Goal: Task Accomplishment & Management: Use online tool/utility

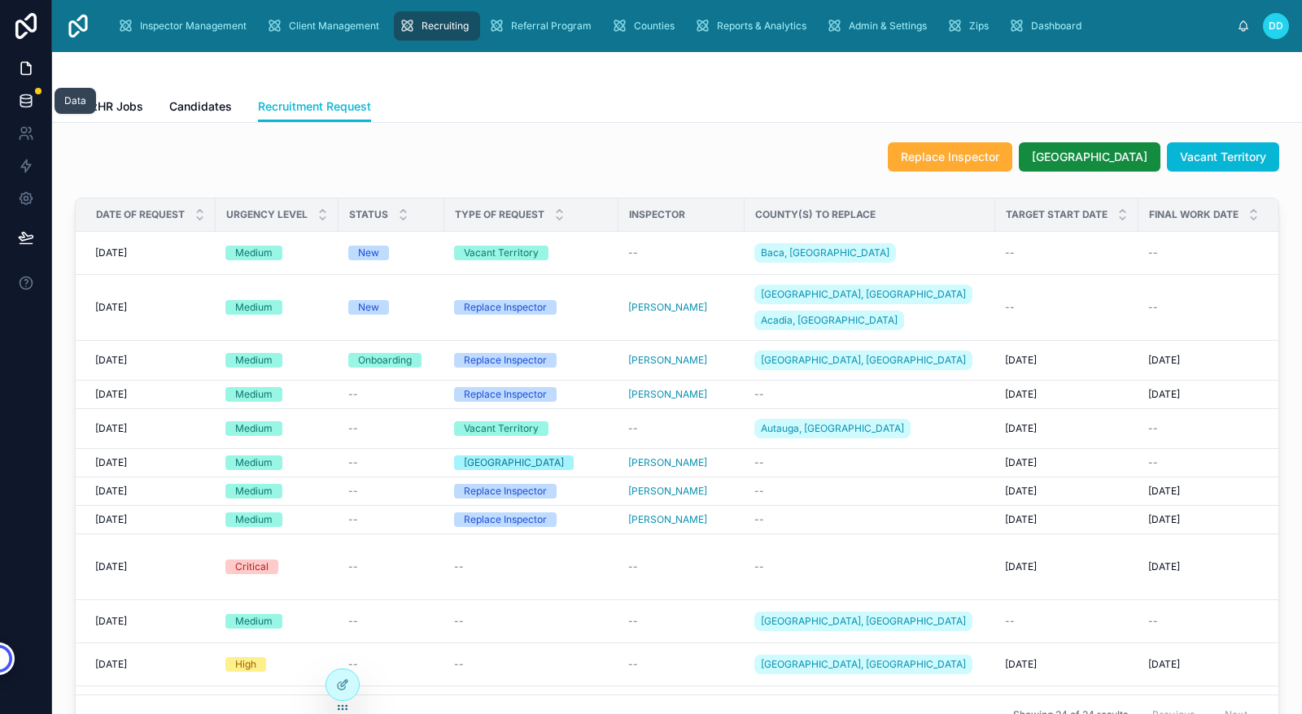
click at [28, 98] on icon at bounding box center [26, 101] width 16 height 16
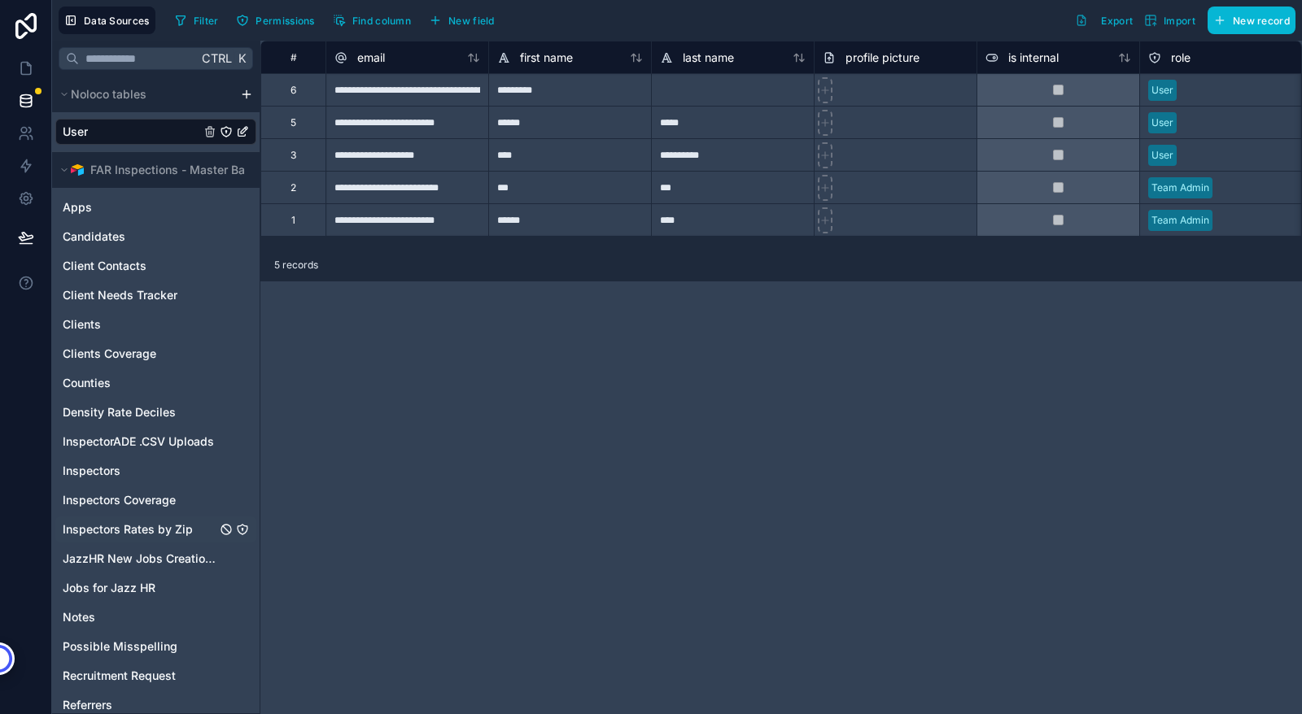
click at [104, 531] on span "Inspectors Rates by Zip" at bounding box center [128, 530] width 130 height 16
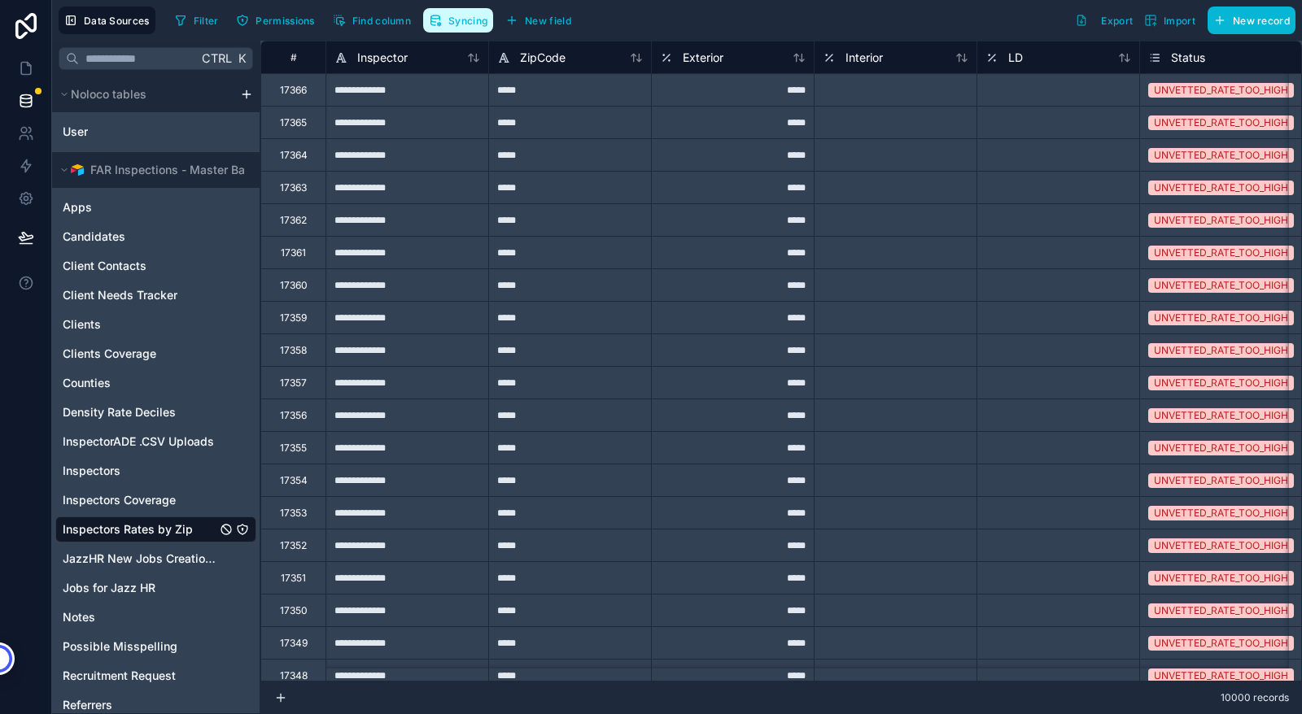
click at [450, 21] on span "Syncing" at bounding box center [467, 21] width 39 height 12
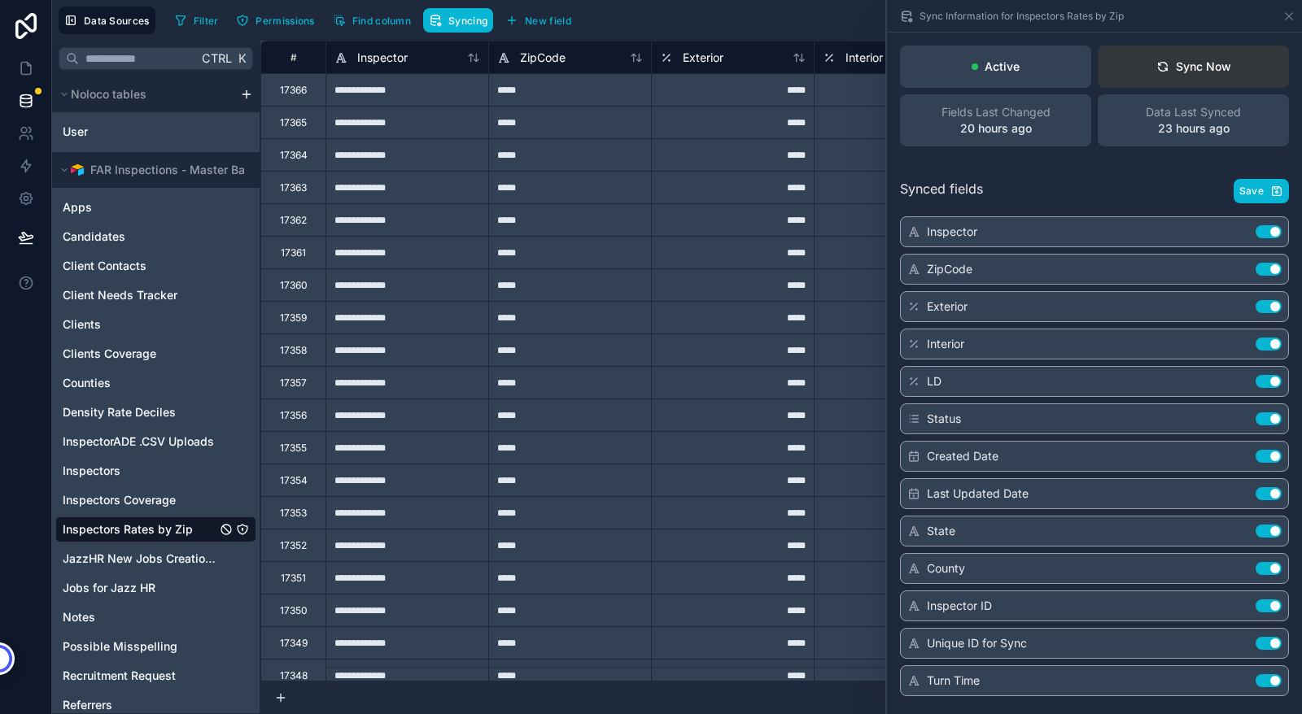
click at [1201, 75] on button "Sync Now" at bounding box center [1193, 67] width 191 height 42
click at [1291, 14] on icon at bounding box center [1289, 16] width 7 height 7
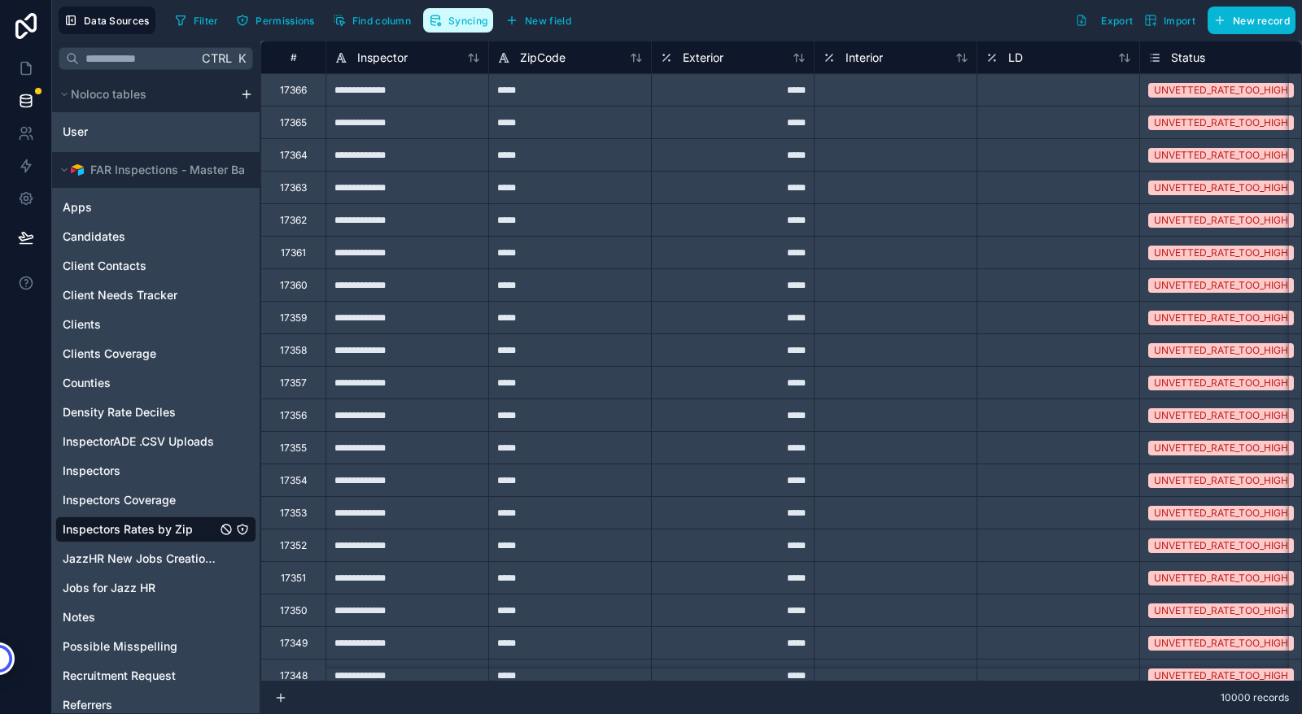
click at [460, 24] on span "Syncing" at bounding box center [467, 21] width 39 height 12
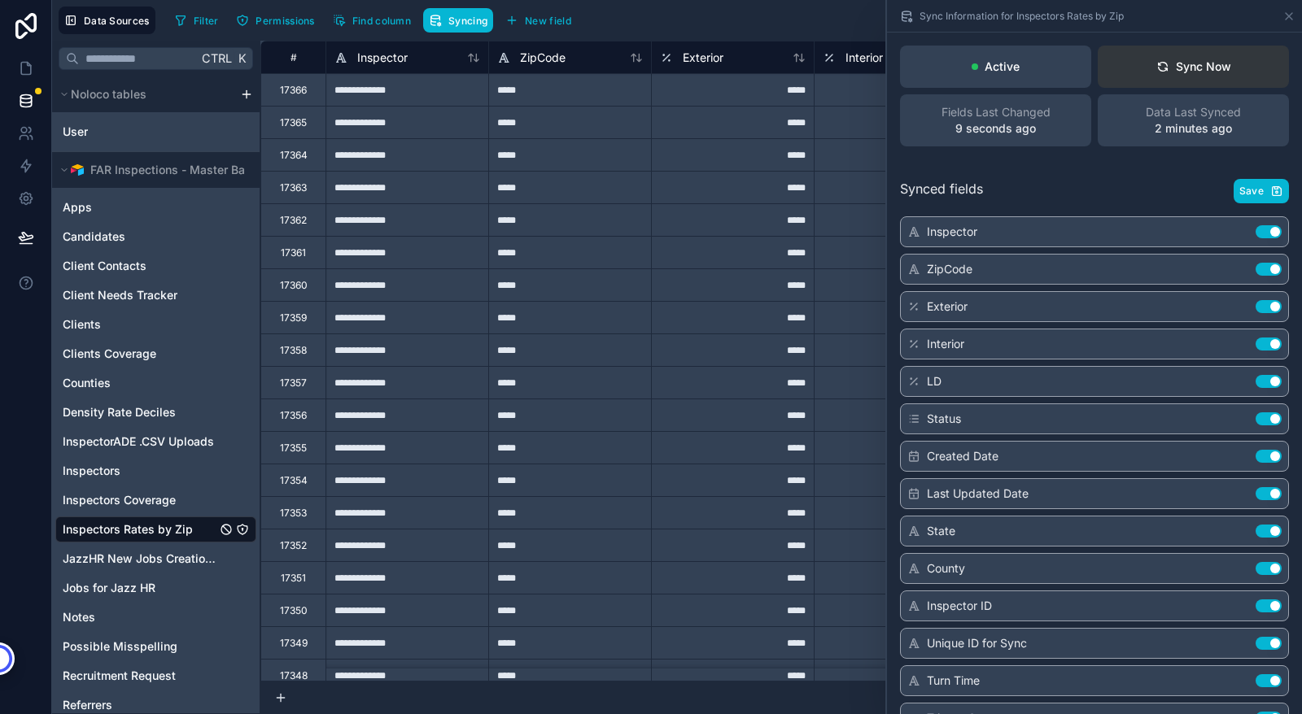
click at [1160, 68] on div "Sync Now" at bounding box center [1193, 67] width 75 height 16
click at [1290, 15] on icon at bounding box center [1289, 16] width 13 height 13
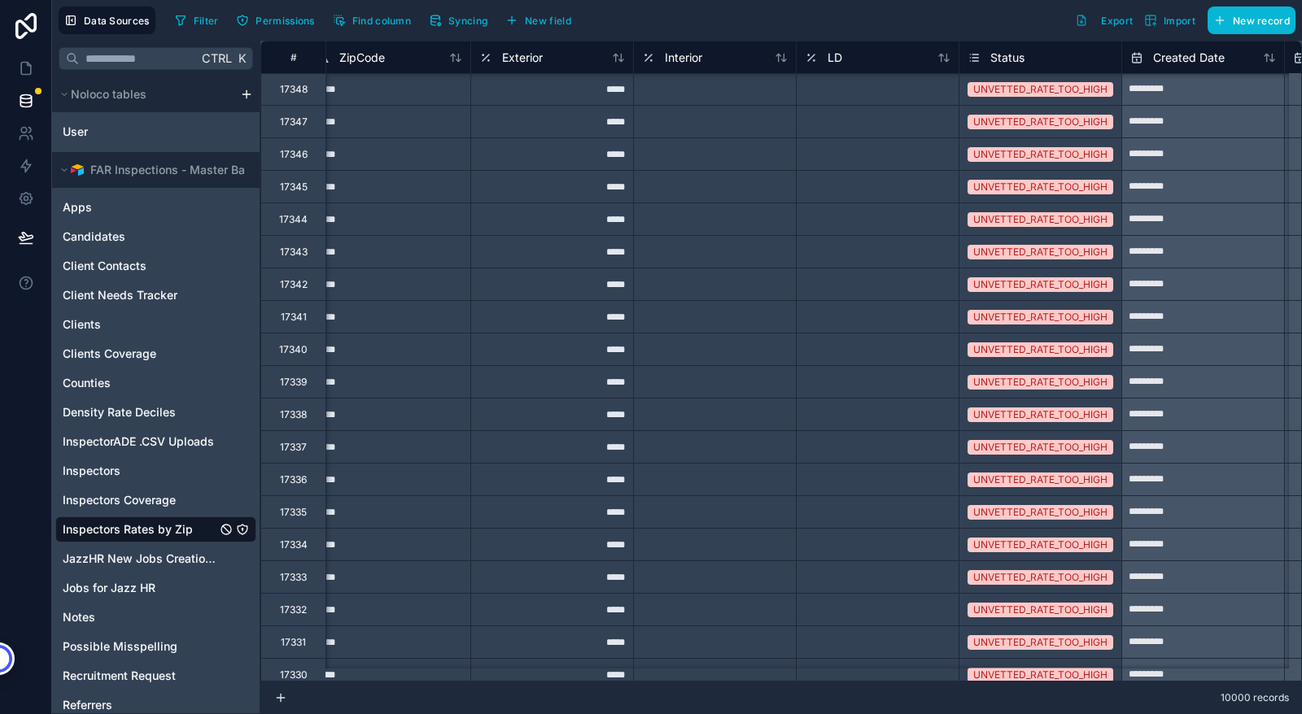
scroll to position [587, 0]
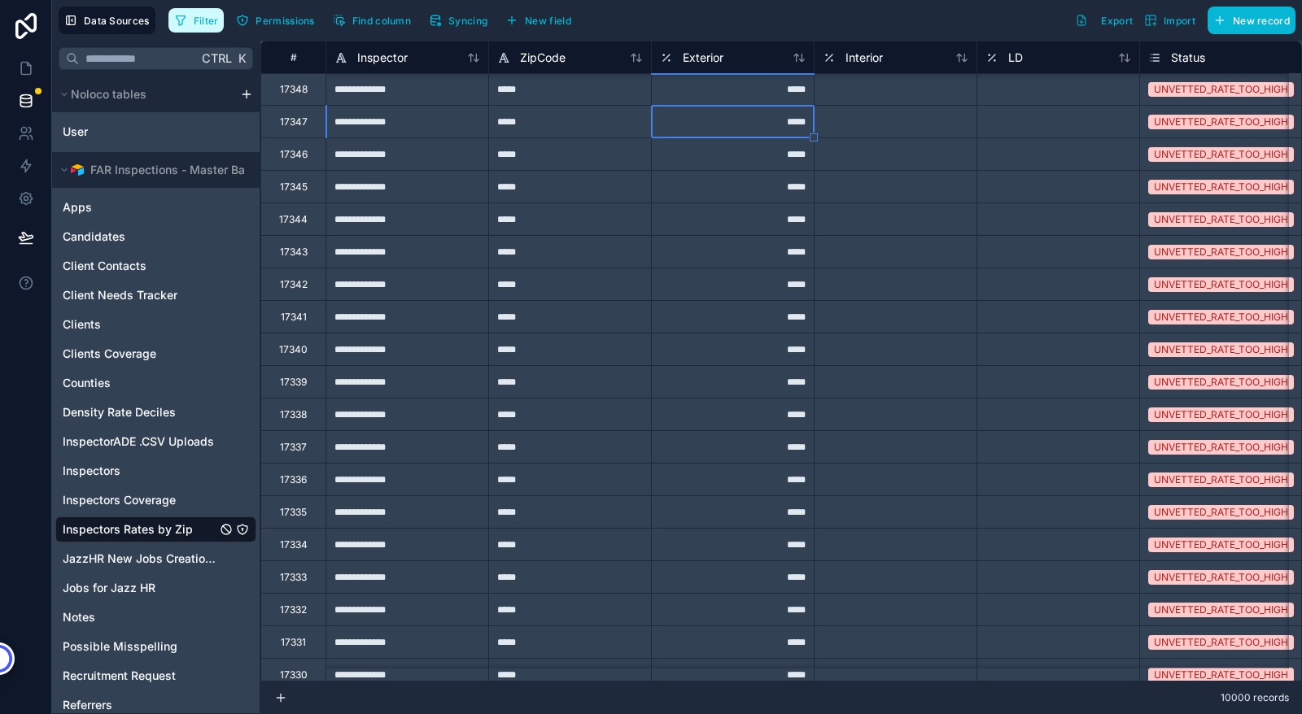
click at [194, 18] on span "Filter" at bounding box center [206, 21] width 25 height 12
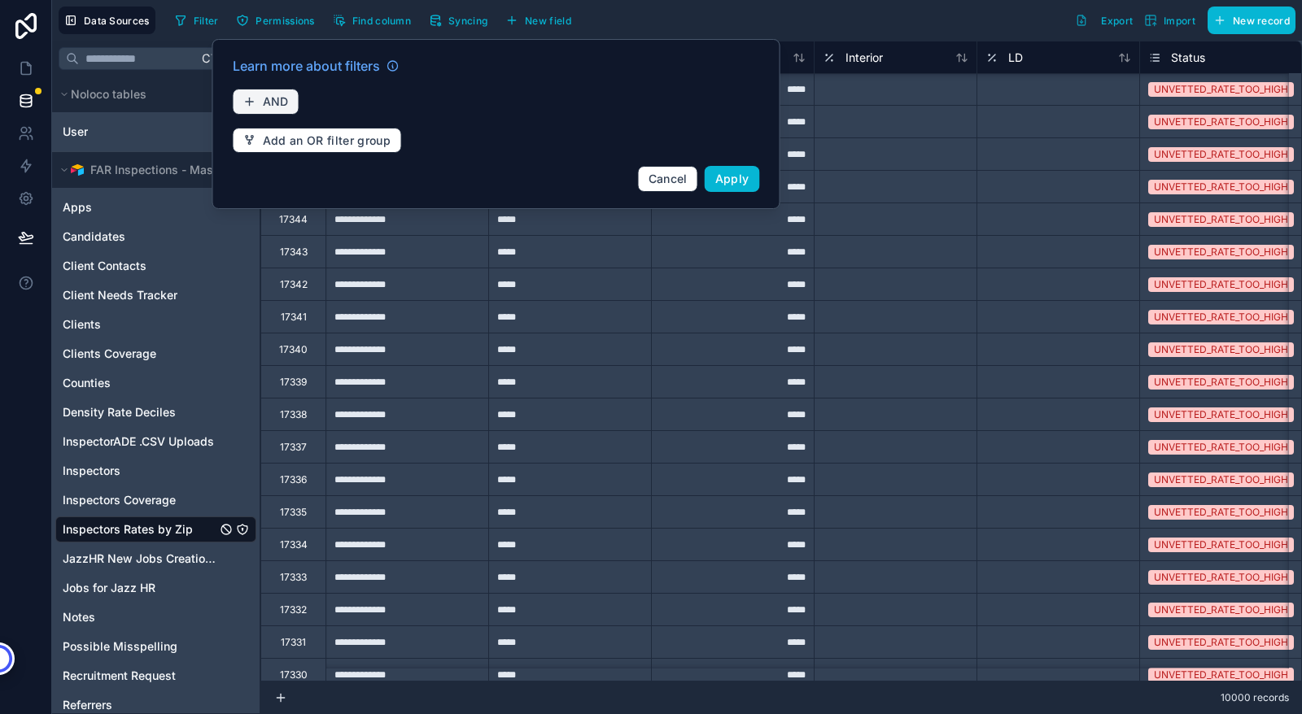
click at [265, 98] on span "AND" at bounding box center [276, 101] width 26 height 15
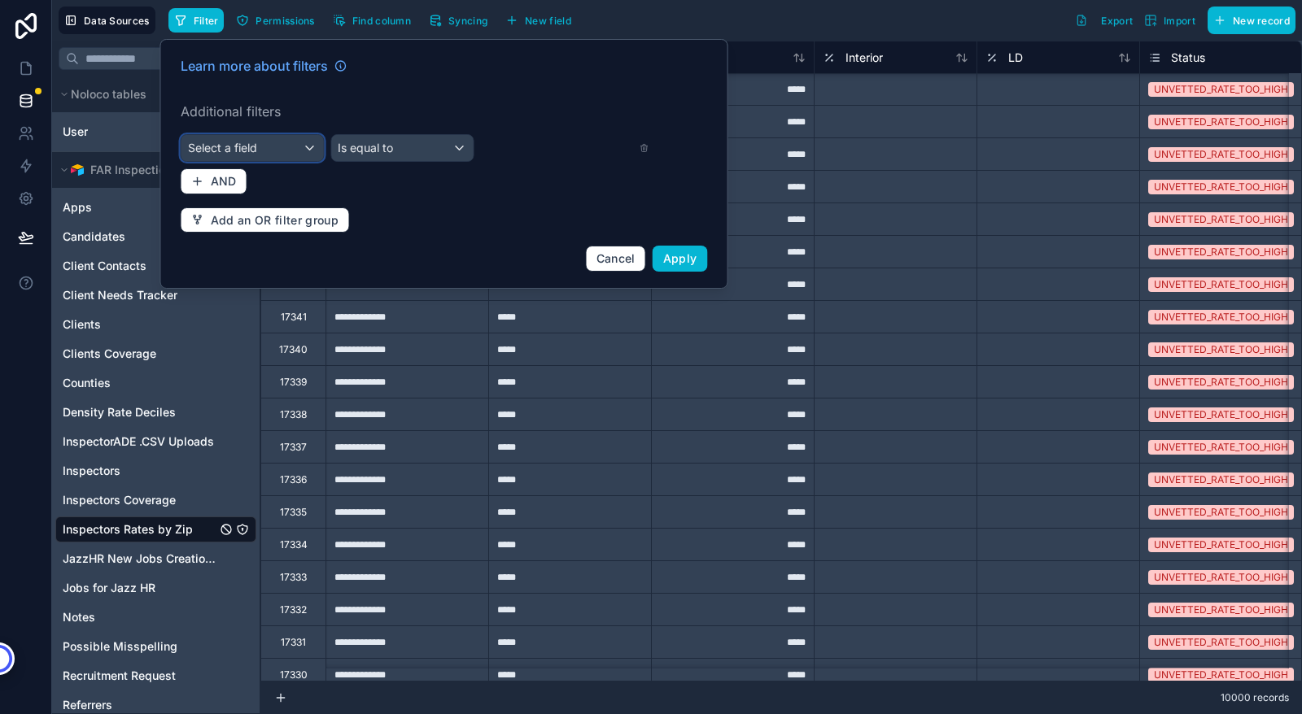
click at [275, 156] on div "Select a field" at bounding box center [252, 148] width 142 height 26
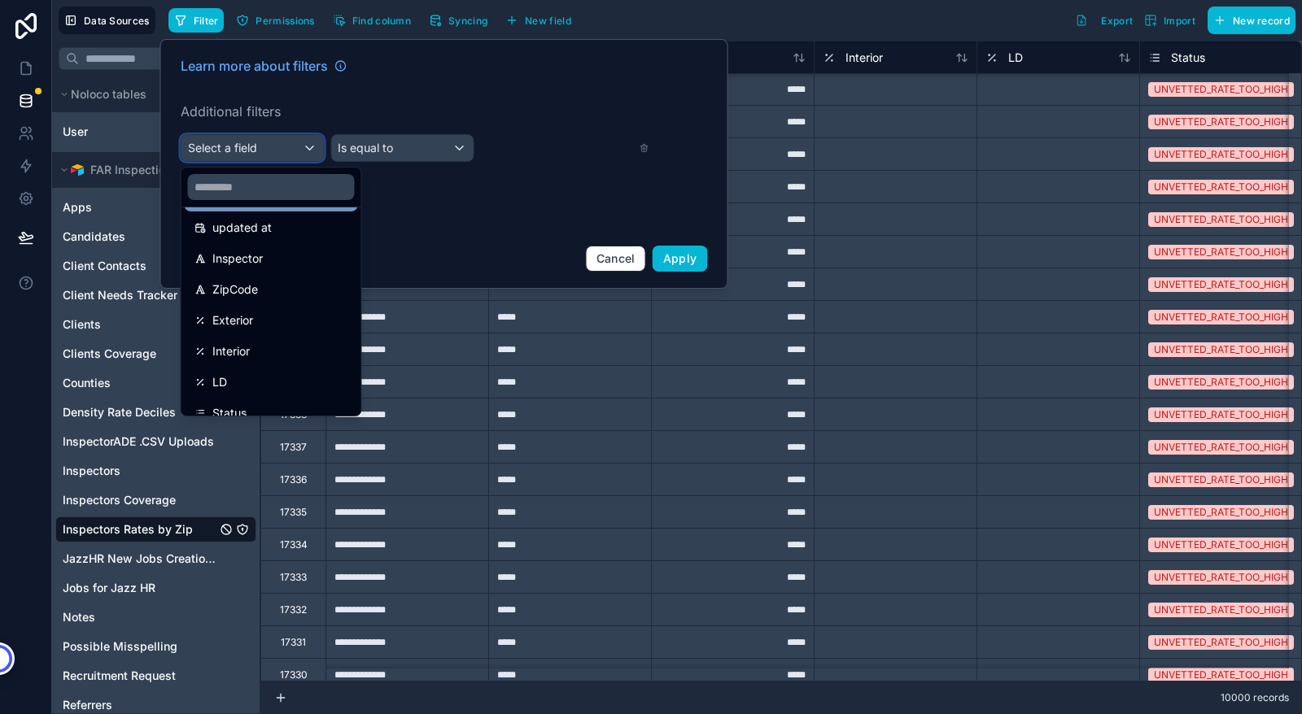
scroll to position [102, 0]
click at [234, 348] on span "Interior" at bounding box center [230, 350] width 37 height 20
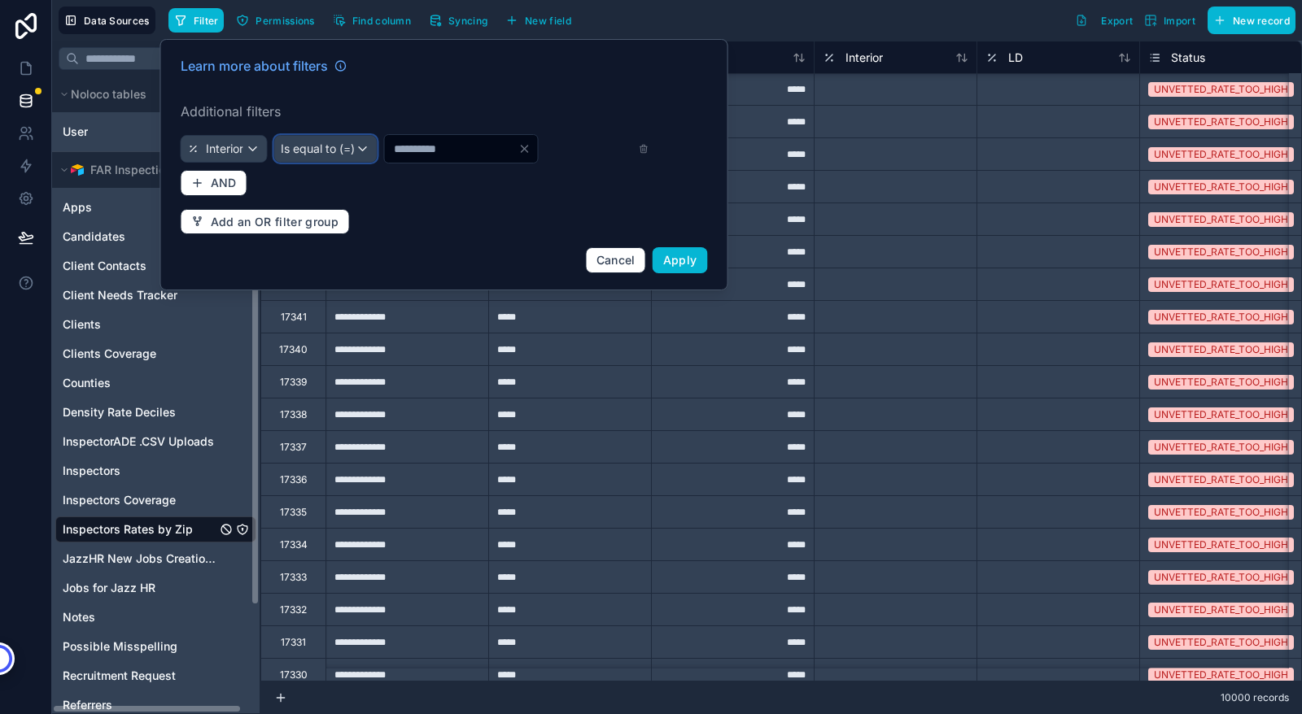
click at [334, 151] on span "Is equal to (=)" at bounding box center [318, 149] width 74 height 16
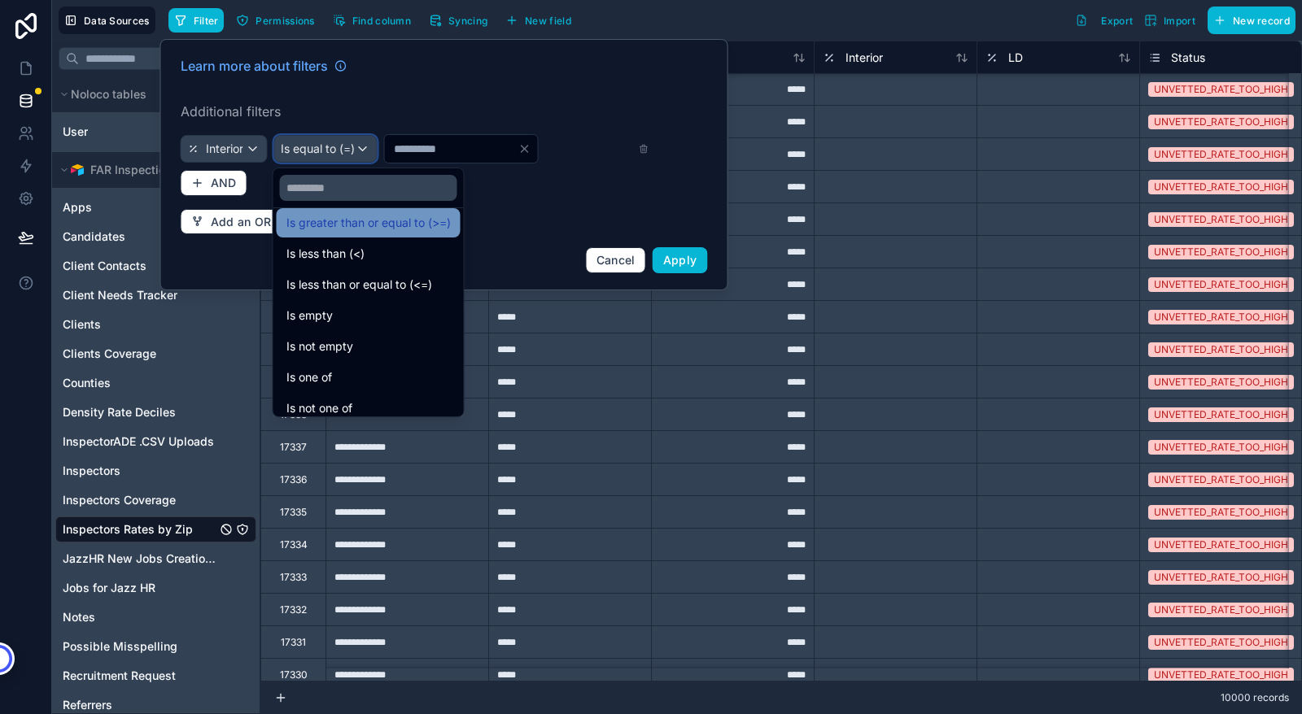
scroll to position [107, 0]
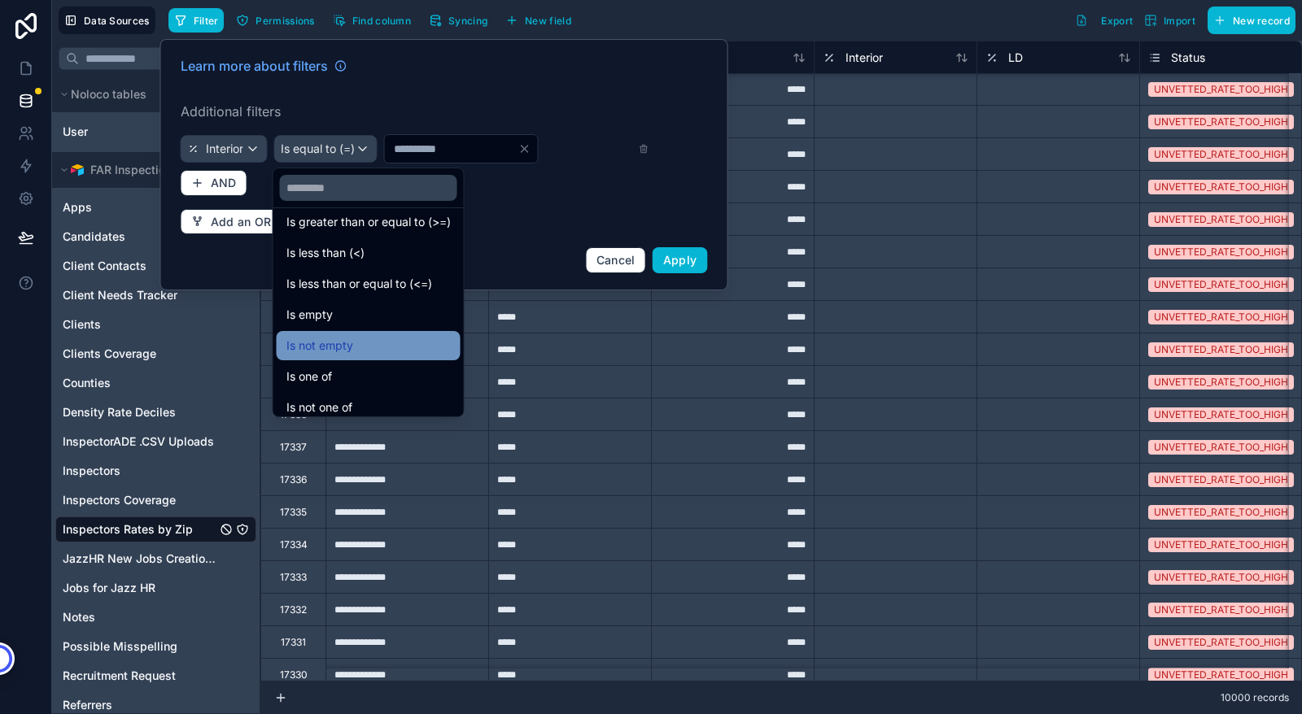
click at [327, 343] on span "Is not empty" at bounding box center [319, 346] width 67 height 20
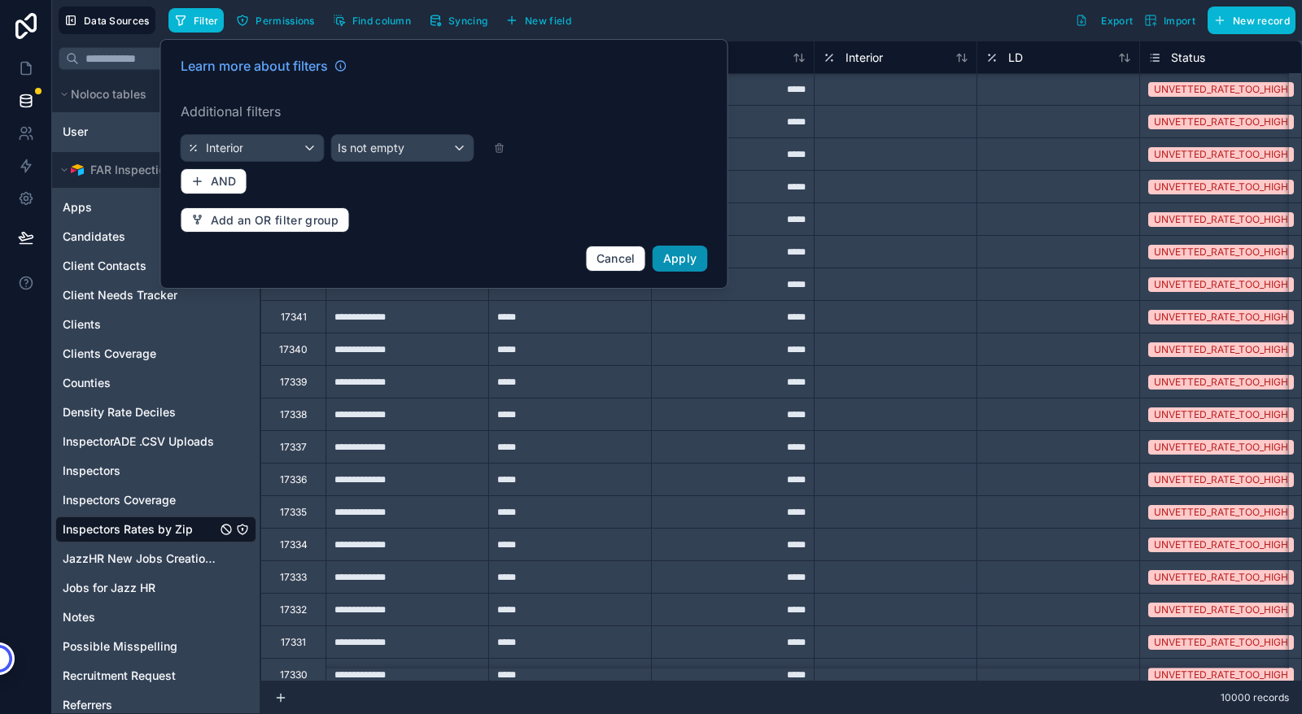
click at [684, 260] on span "Apply" at bounding box center [680, 258] width 34 height 14
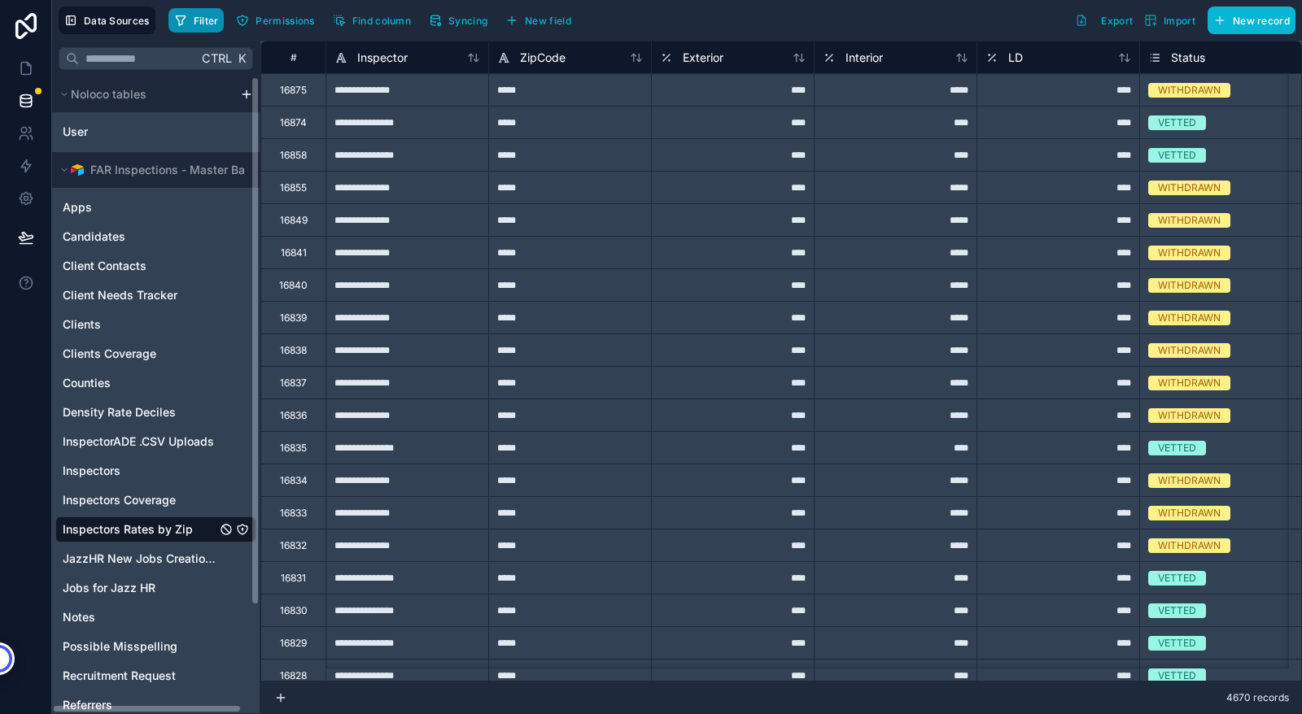
click at [197, 19] on span "Filter" at bounding box center [206, 21] width 25 height 12
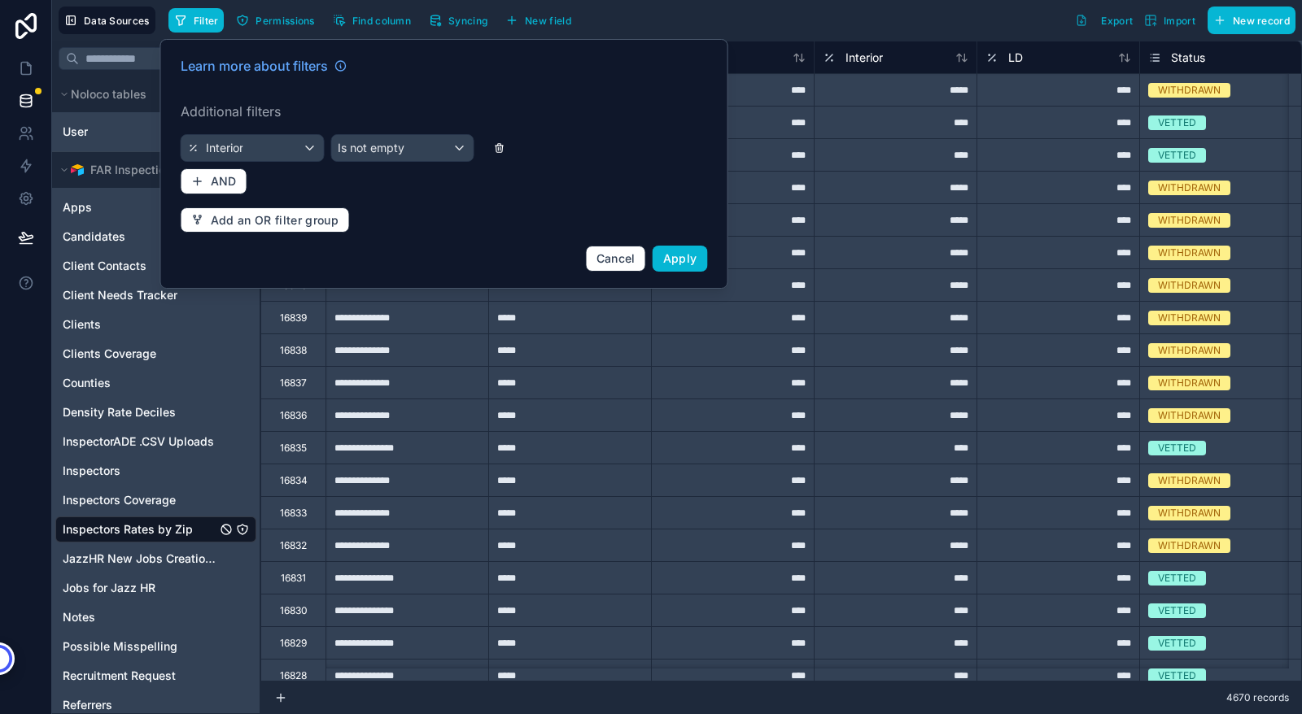
click at [499, 147] on icon at bounding box center [499, 147] width 11 height 11
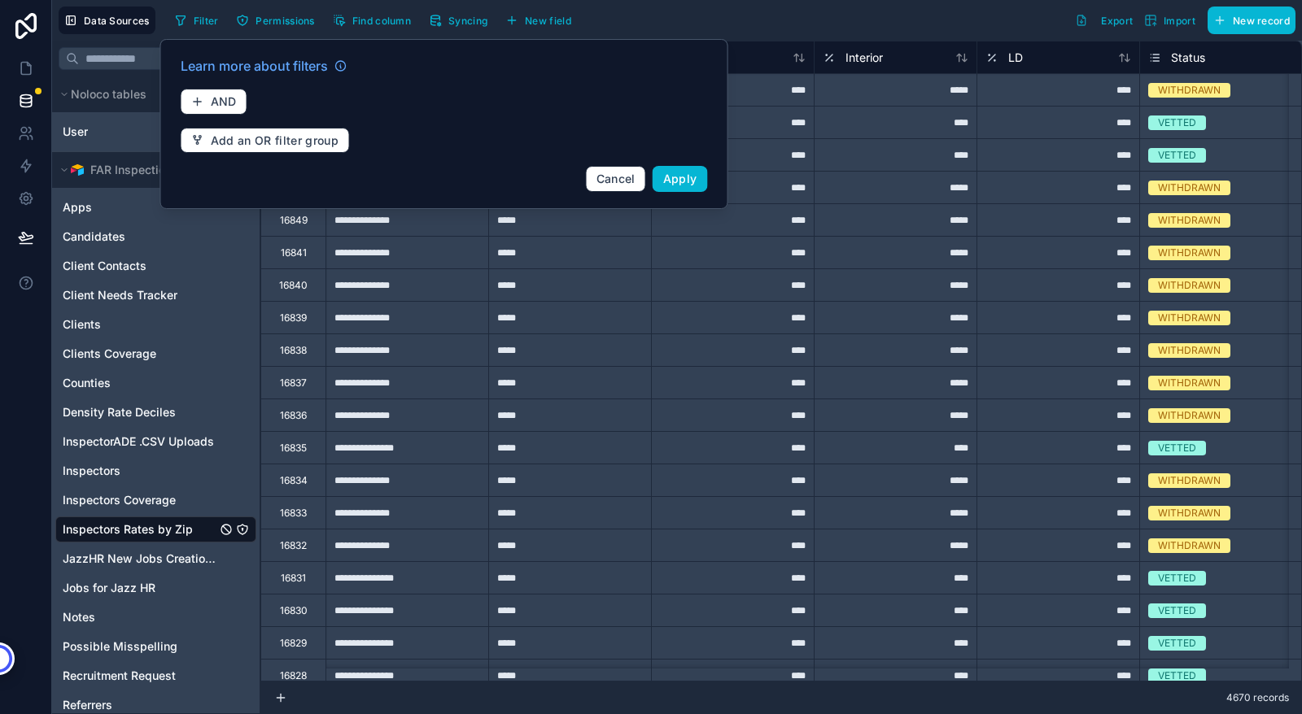
click at [828, 28] on div "Filter Permissions Find column Syncing New field Export Import New record" at bounding box center [731, 21] width 1127 height 28
click at [619, 179] on span "Cancel" at bounding box center [615, 179] width 39 height 14
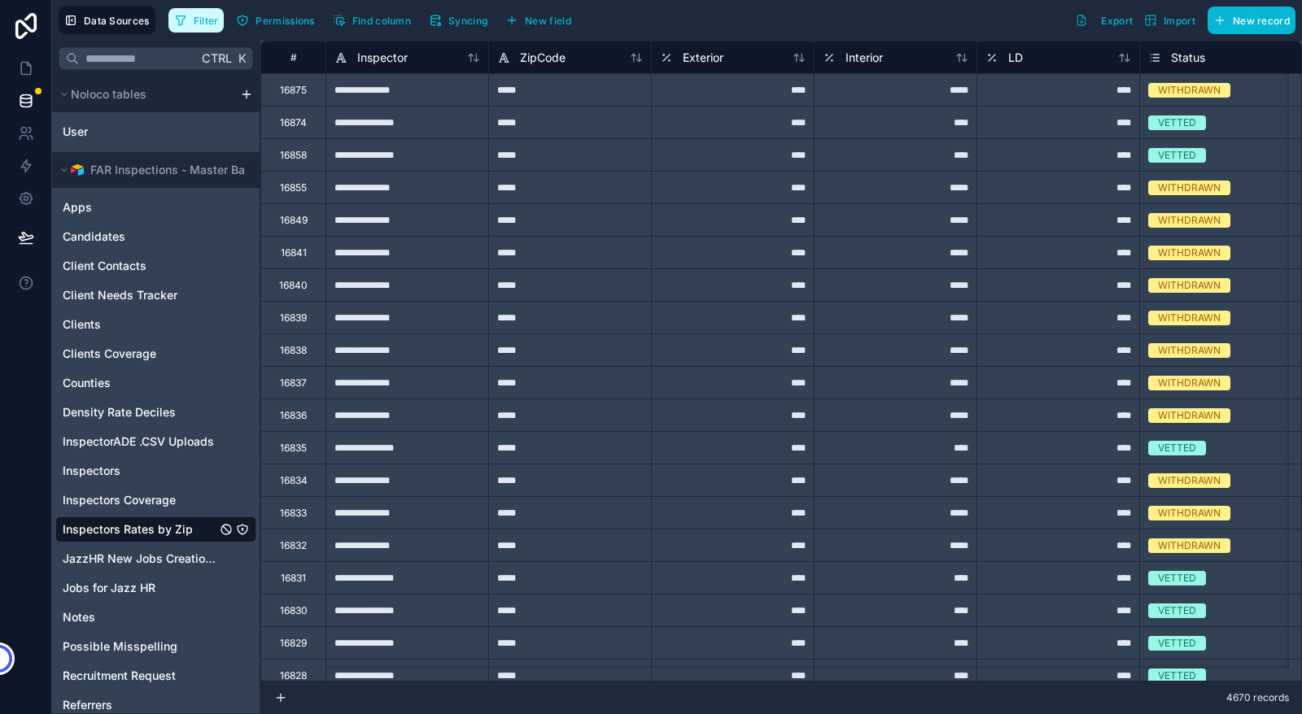
click at [199, 21] on span "Filter" at bounding box center [206, 21] width 25 height 12
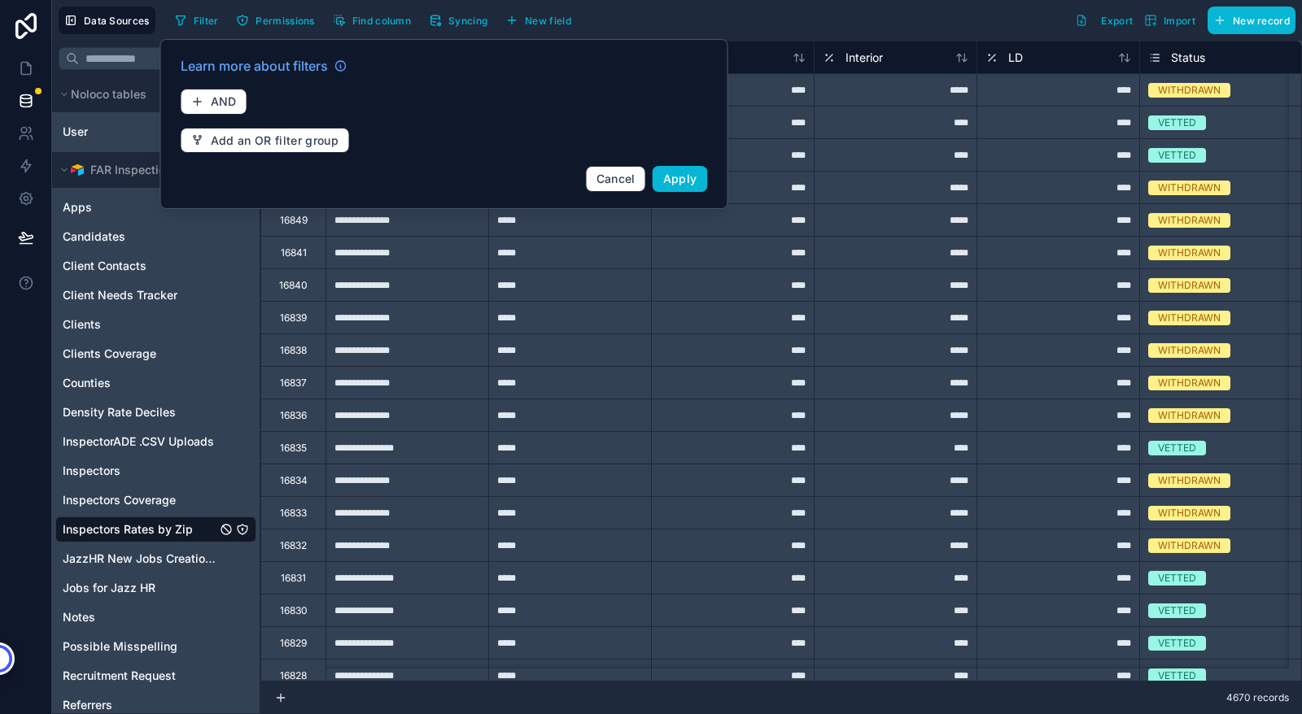
click at [772, 22] on div "Filter Permissions Find column Syncing New field Export Import New record" at bounding box center [731, 21] width 1127 height 28
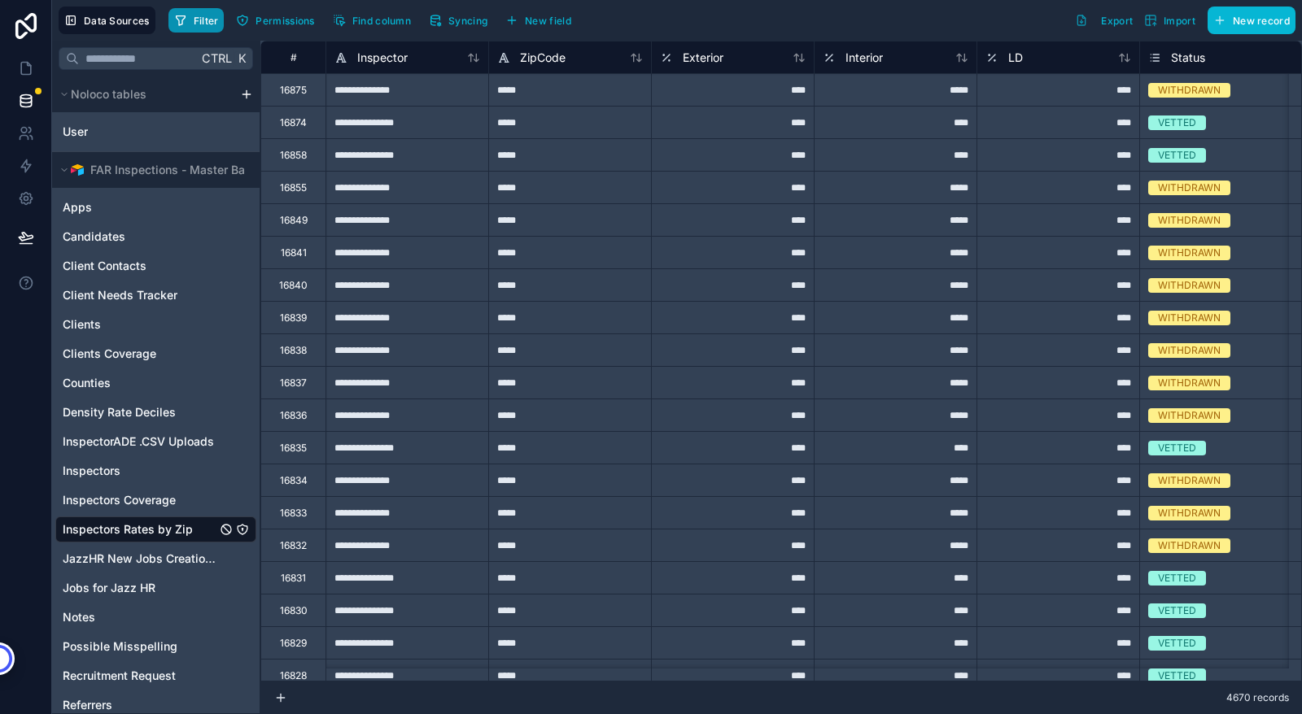
click at [191, 20] on button "Filter" at bounding box center [196, 20] width 56 height 24
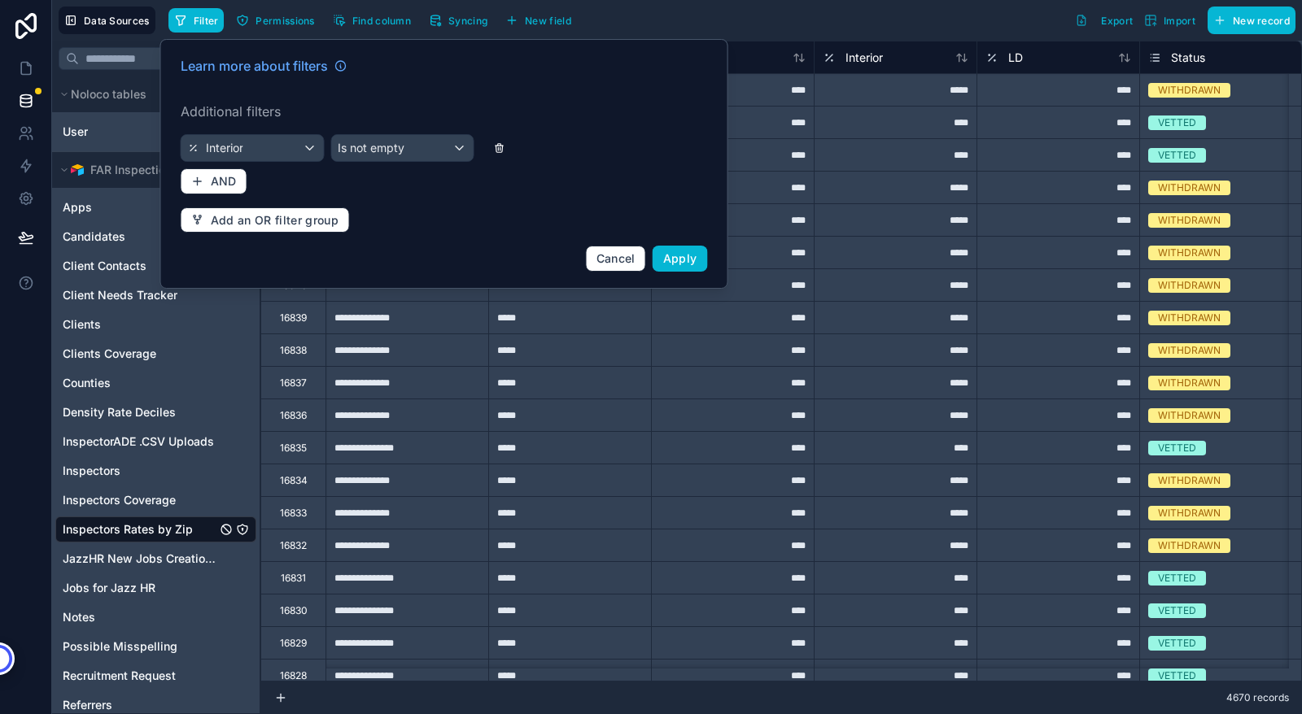
click at [497, 150] on icon at bounding box center [499, 147] width 11 height 11
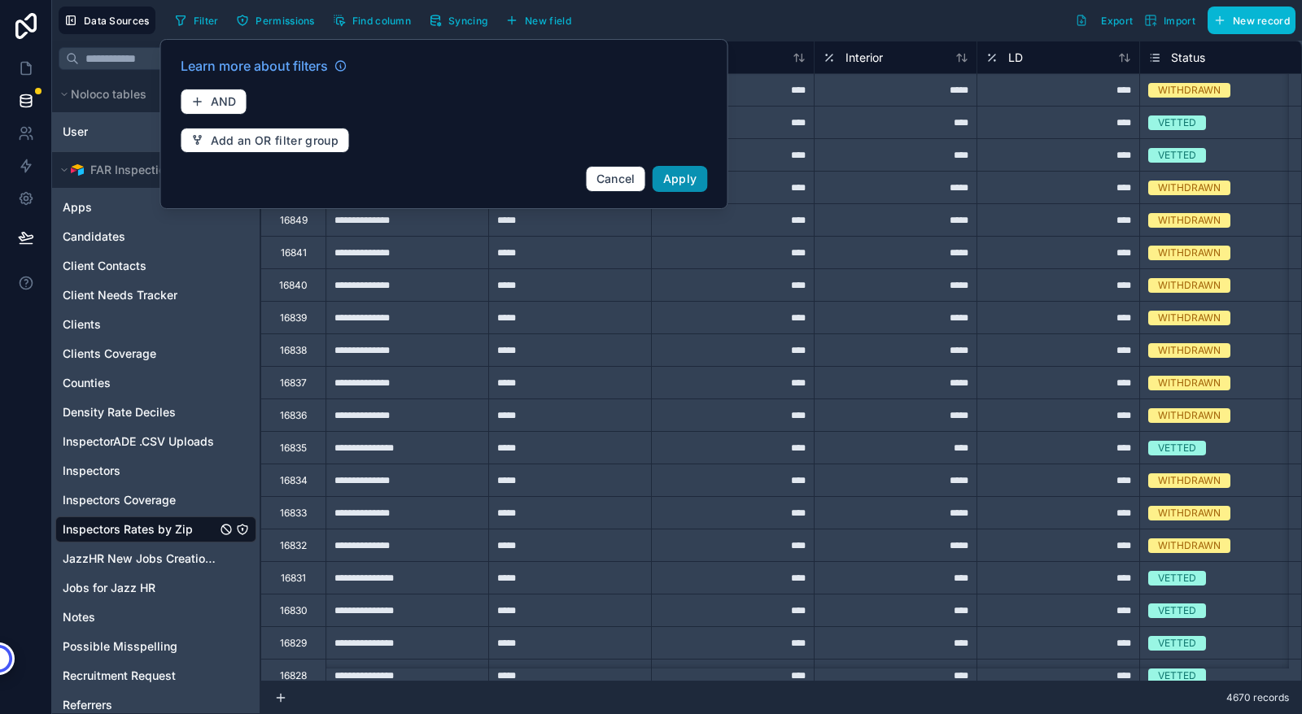
click at [686, 186] on button "Apply" at bounding box center [680, 179] width 55 height 26
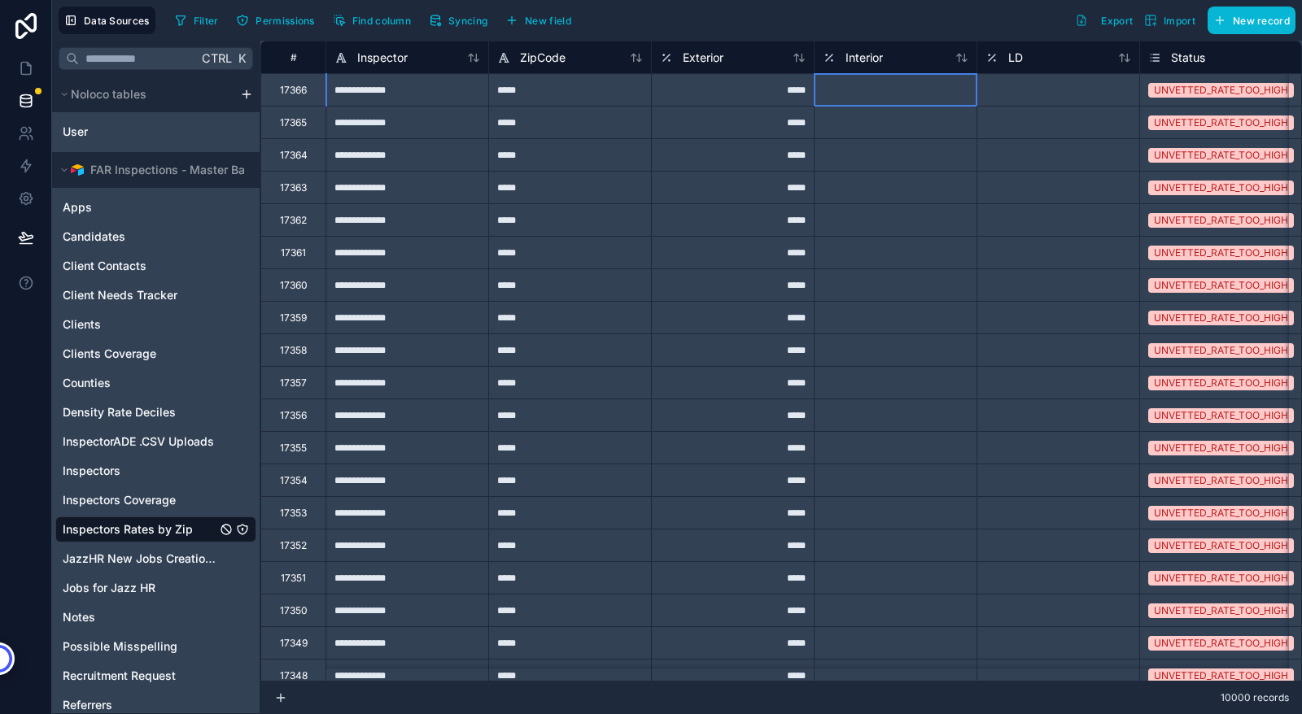
click at [885, 85] on div at bounding box center [895, 89] width 163 height 33
type input "*"
click at [922, 164] on div at bounding box center [895, 154] width 163 height 33
click at [1048, 95] on div at bounding box center [1058, 89] width 163 height 33
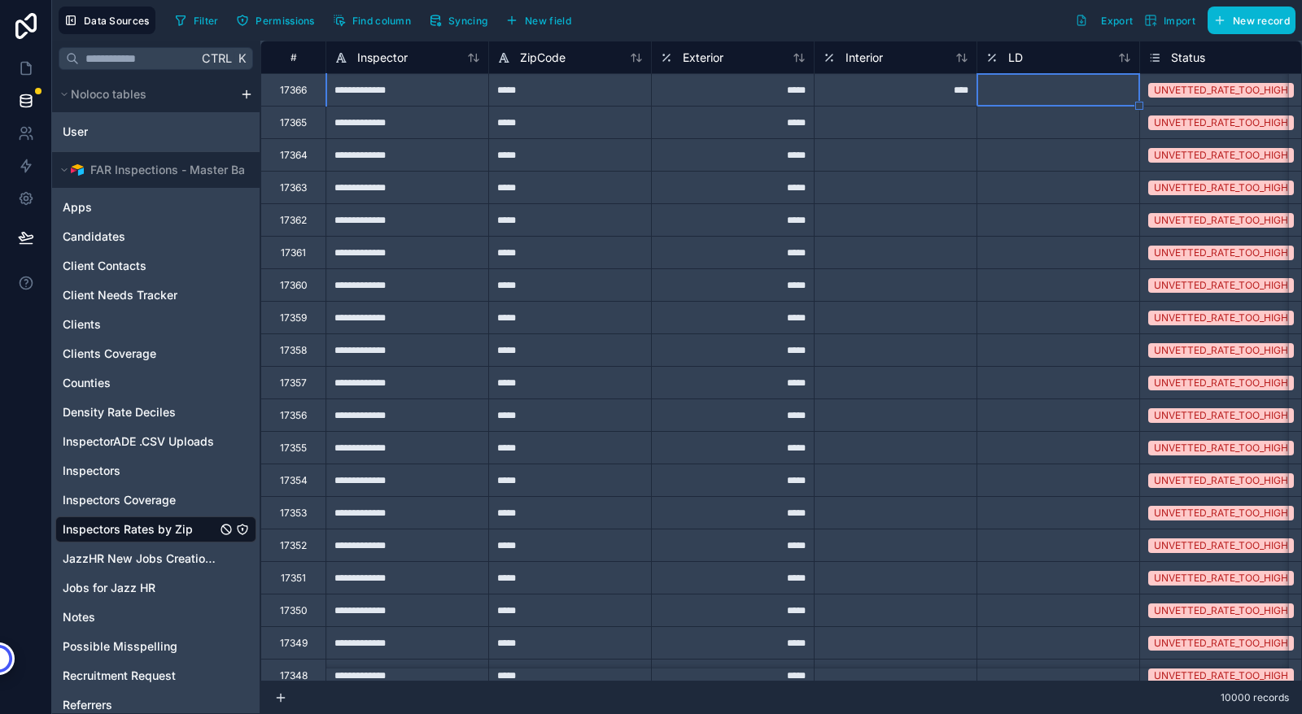
type input "*"
click at [1057, 155] on div at bounding box center [1058, 154] width 163 height 33
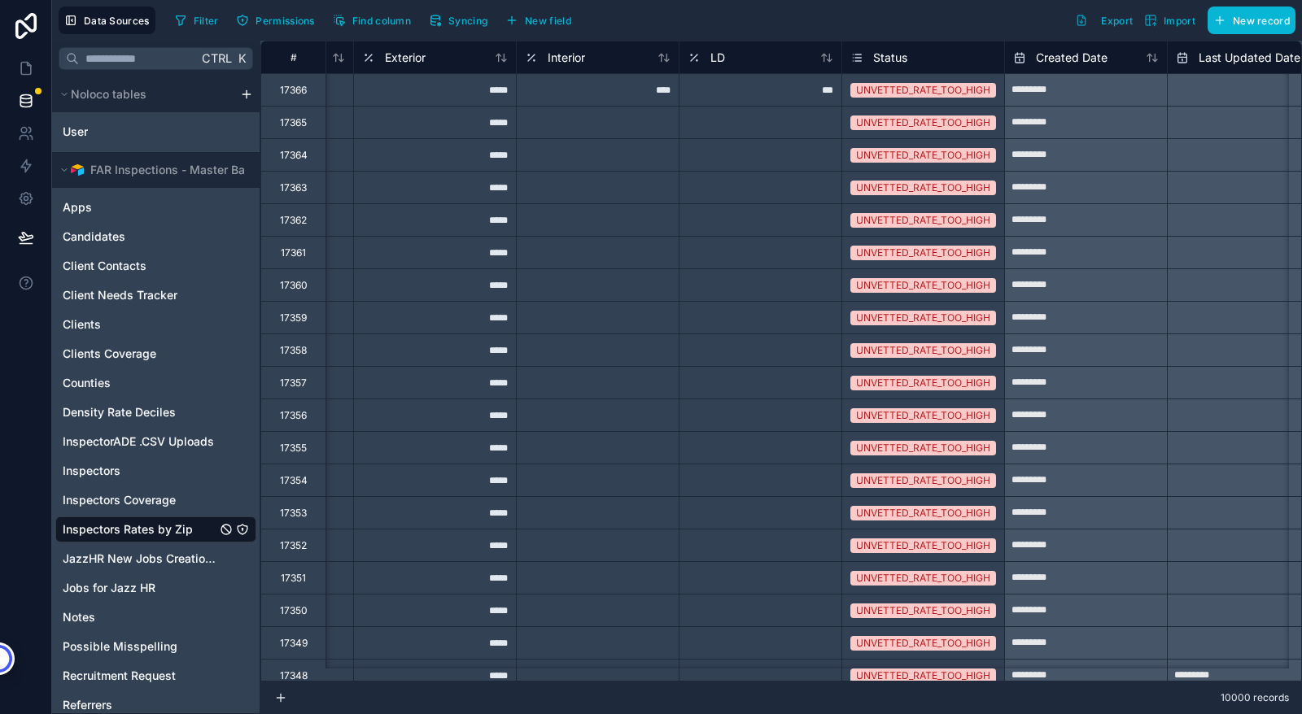
scroll to position [0, 297]
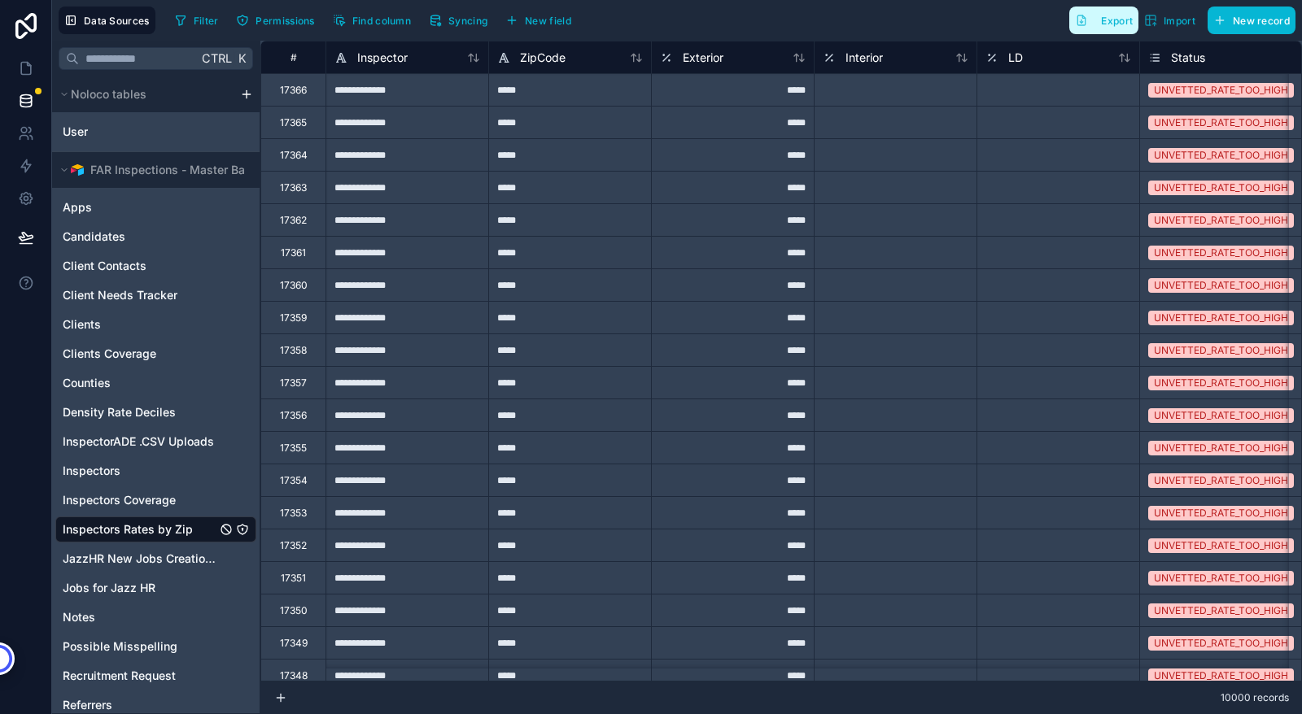
click at [1113, 25] on span "Export" at bounding box center [1117, 21] width 32 height 12
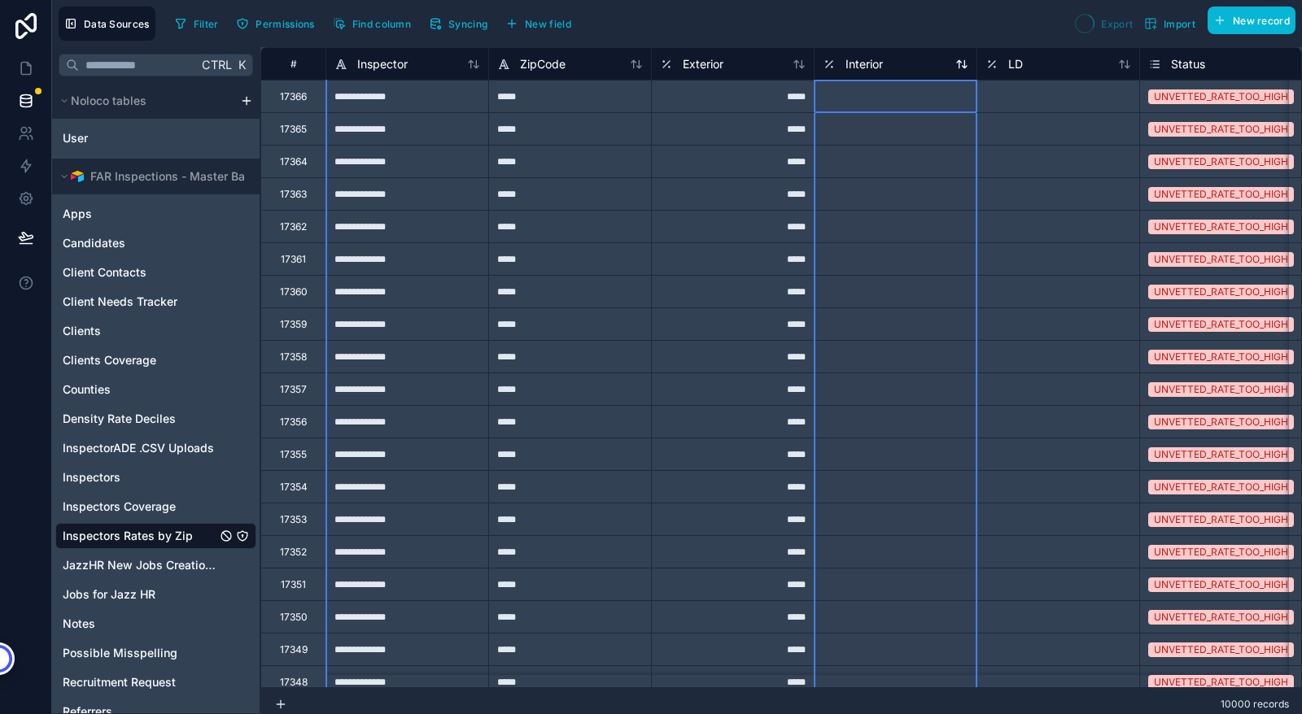
click at [861, 68] on span "Interior" at bounding box center [864, 64] width 37 height 16
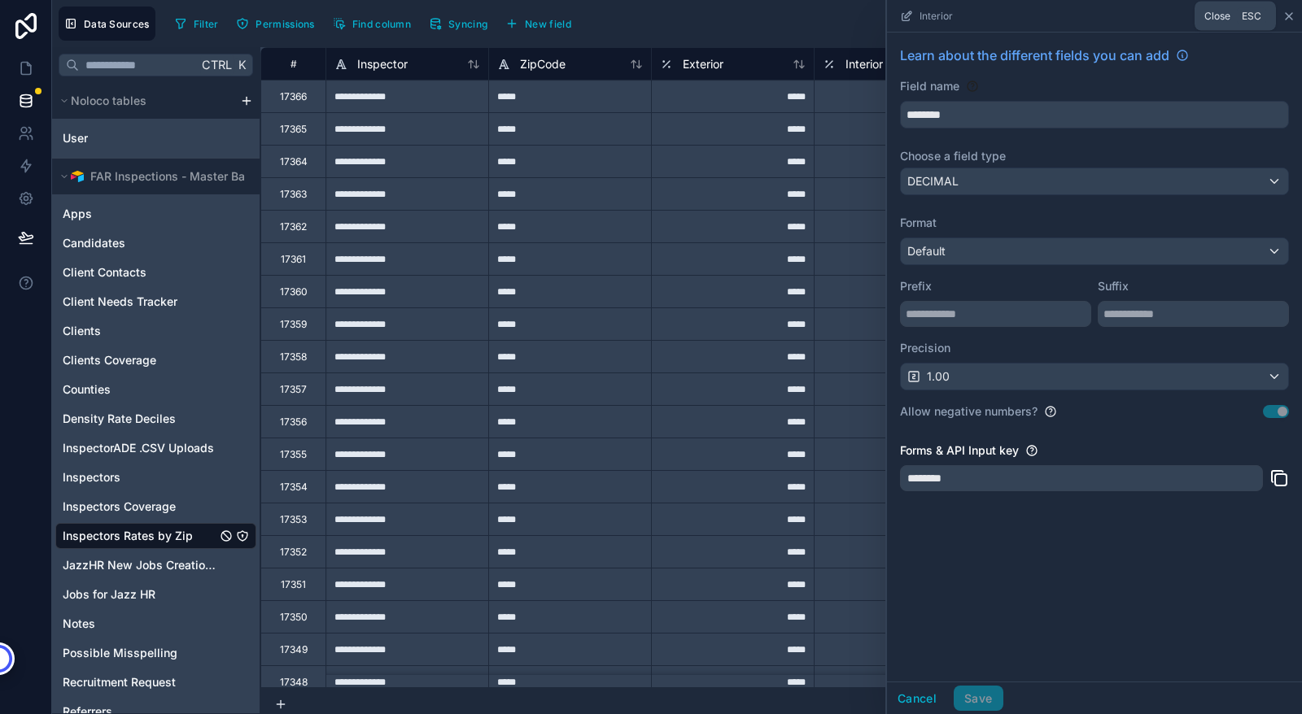
click at [1290, 14] on icon at bounding box center [1289, 16] width 13 height 13
